Goal: Find specific page/section: Find specific page/section

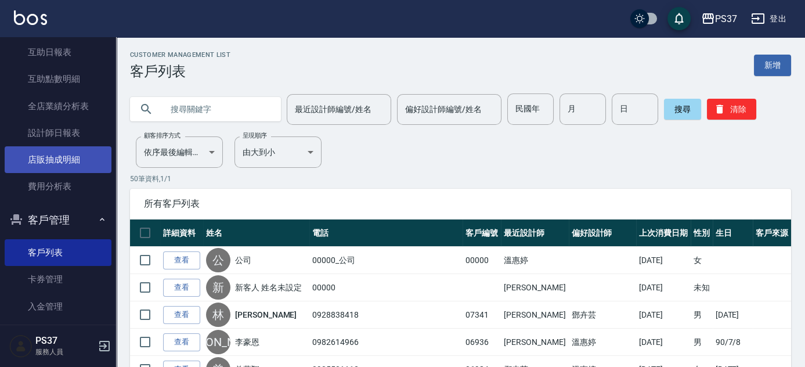
scroll to position [89, 0]
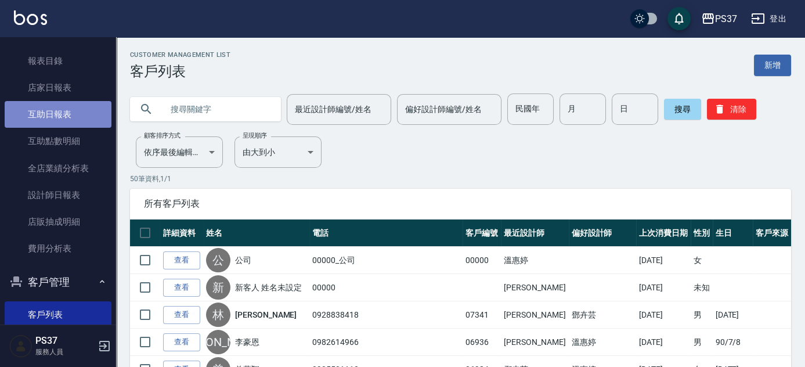
click at [82, 111] on link "互助日報表" at bounding box center [58, 114] width 107 height 27
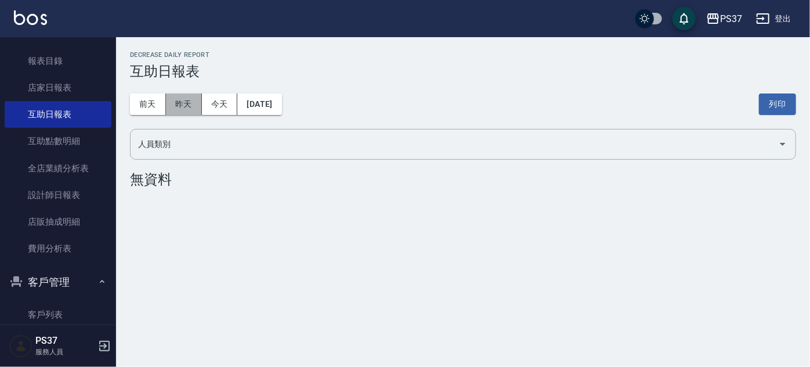
click at [168, 101] on button "昨天" at bounding box center [184, 103] width 36 height 21
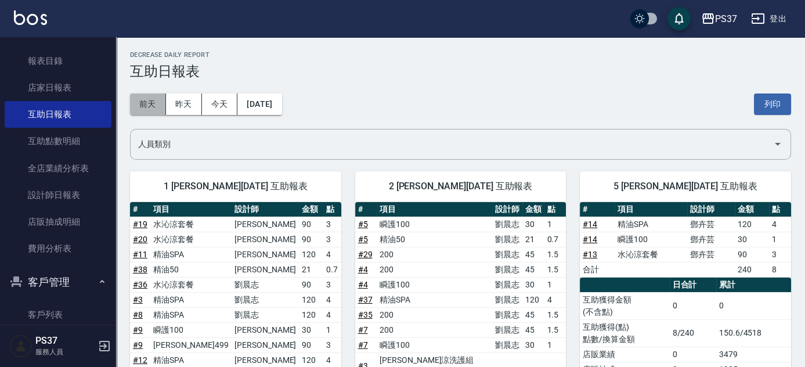
click at [159, 102] on button "前天" at bounding box center [148, 103] width 36 height 21
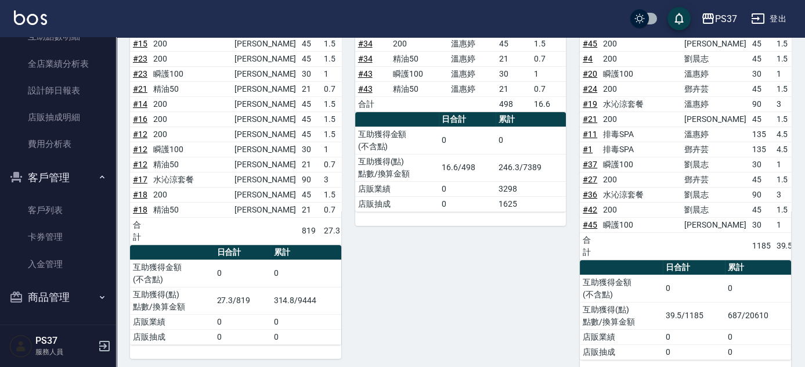
scroll to position [194, 0]
click at [64, 201] on link "客戶列表" at bounding box center [58, 209] width 107 height 27
